Goal: Information Seeking & Learning: Learn about a topic

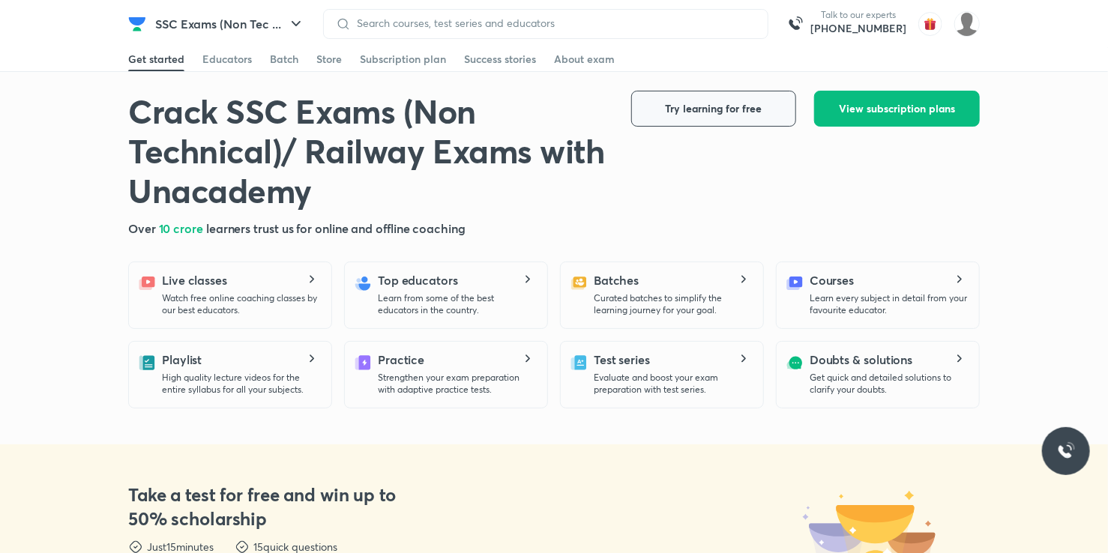
drag, startPoint x: 667, startPoint y: 120, endPoint x: 657, endPoint y: 120, distance: 10.5
click at [664, 120] on button "Try learning for free" at bounding box center [713, 109] width 165 height 36
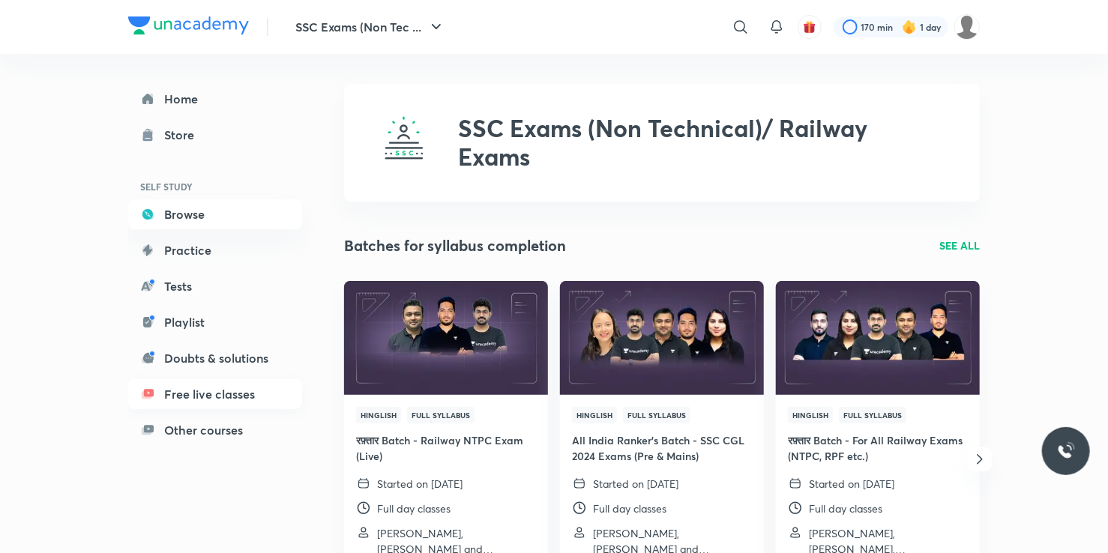
click at [162, 401] on link "Free live classes" at bounding box center [215, 394] width 174 height 30
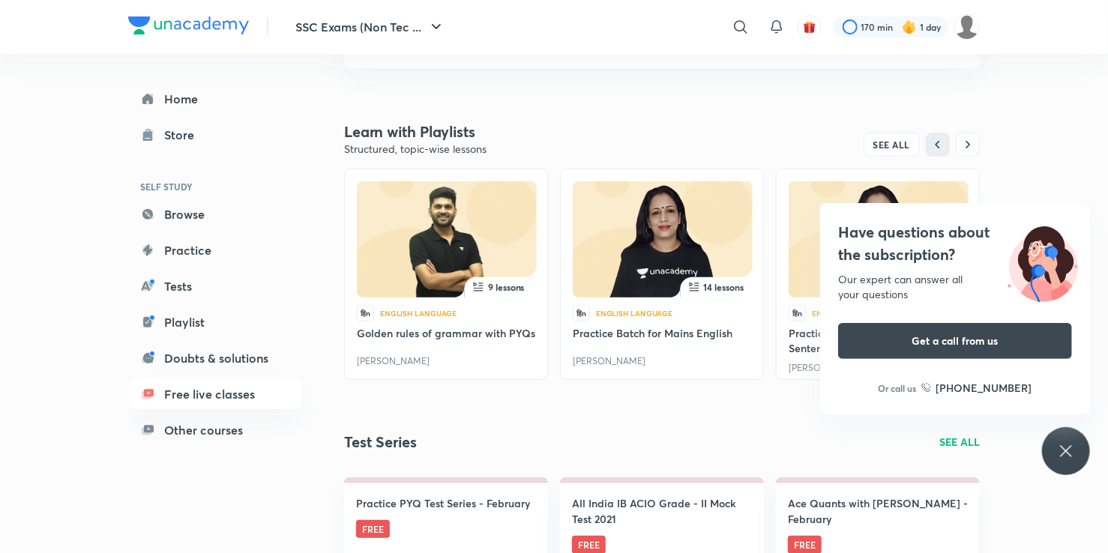
scroll to position [225, 0]
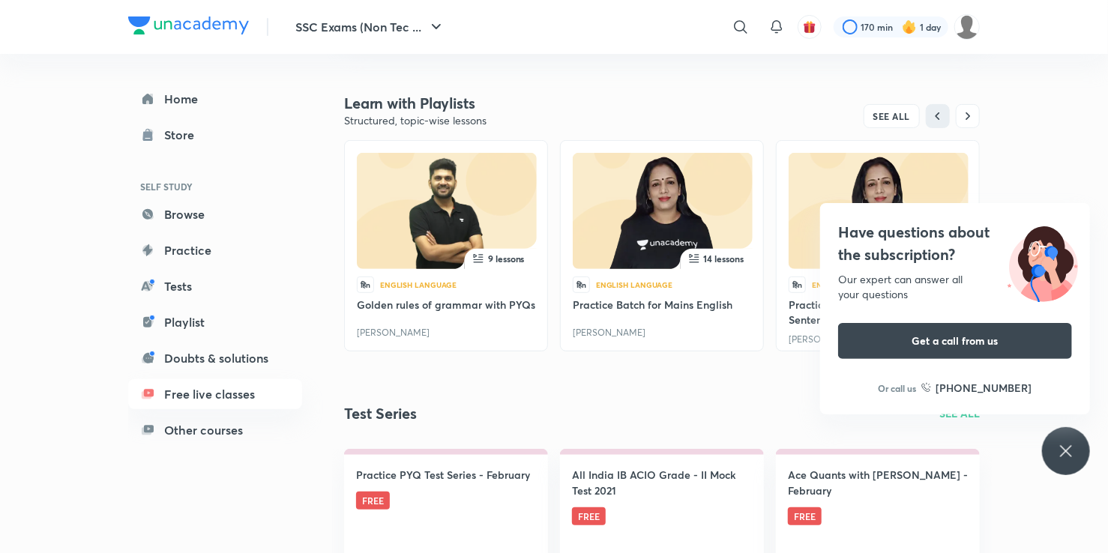
click at [634, 380] on div "14 lessons हिn English Language Practice Batch for Mains English [PERSON_NAME]" at bounding box center [662, 269] width 204 height 258
click at [681, 286] on div "हिn English Language" at bounding box center [653, 285] width 160 height 16
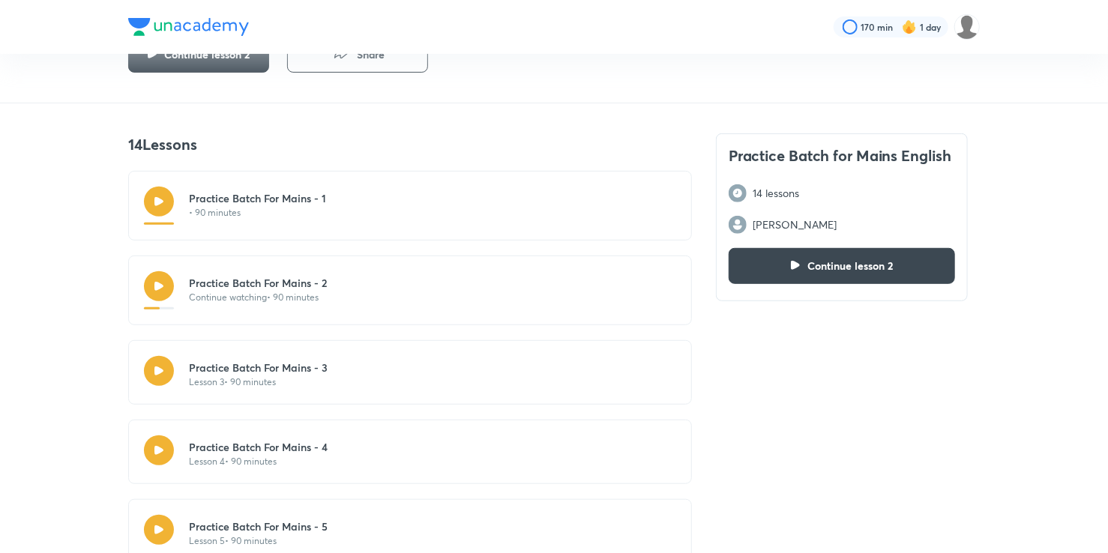
click at [315, 379] on p "Lesson 3 • 90 minutes" at bounding box center [258, 382] width 139 height 13
